Goal: Information Seeking & Learning: Learn about a topic

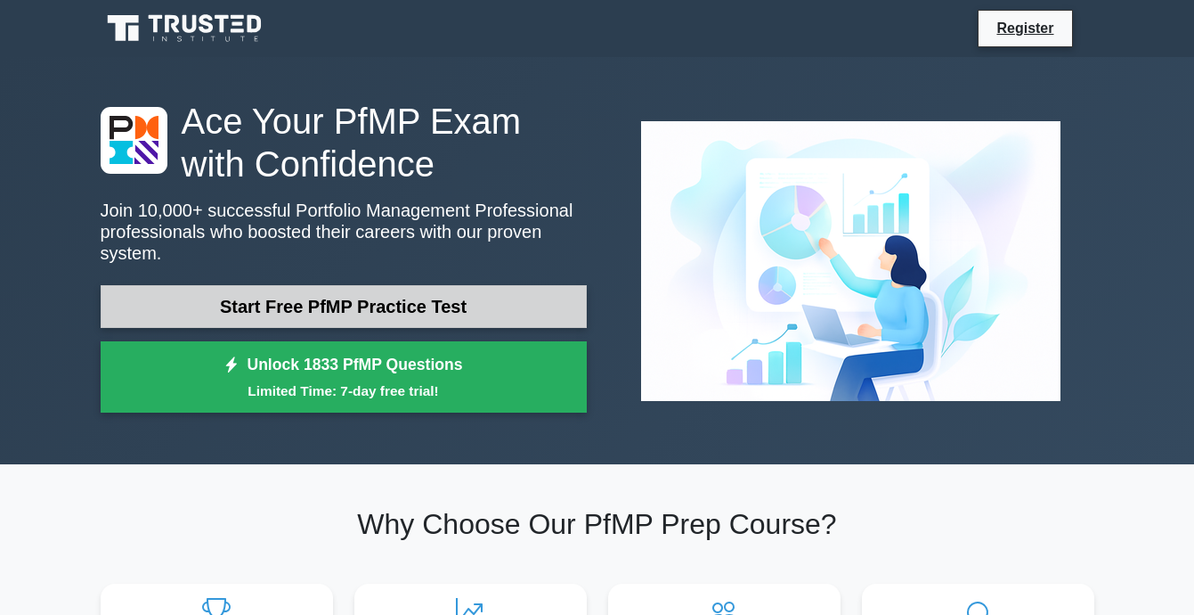
click at [302, 285] on link "Start Free PfMP Practice Test" at bounding box center [344, 306] width 486 height 43
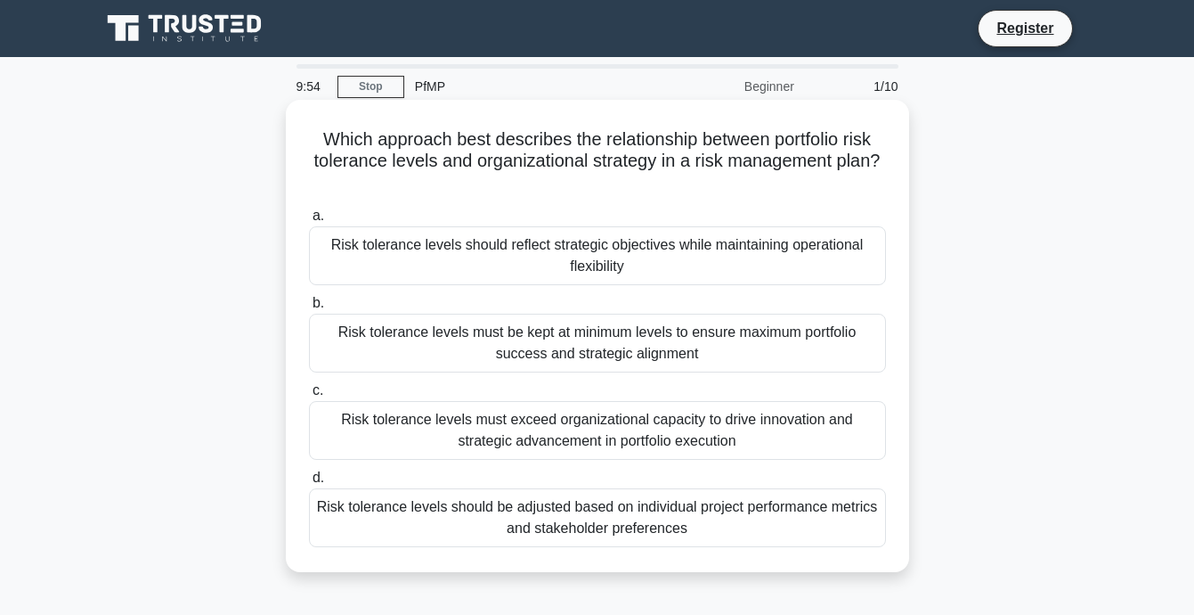
click at [440, 263] on div "Risk tolerance levels should reflect strategic objectives while maintaining ope…" at bounding box center [597, 255] width 577 height 59
click at [309, 222] on input "a. Risk tolerance levels should reflect strategic objectives while maintaining …" at bounding box center [309, 216] width 0 height 12
